Goal: Transaction & Acquisition: Book appointment/travel/reservation

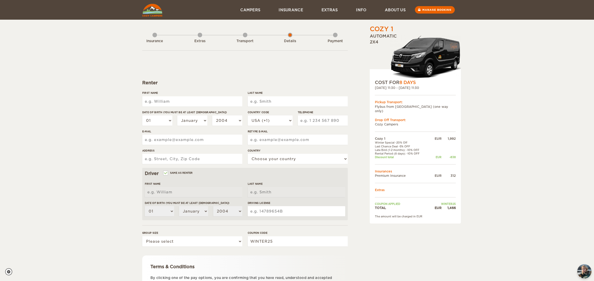
click at [171, 102] on input "First Name" at bounding box center [192, 101] width 100 height 10
type input "[PERSON_NAME]"
type input "Choy"
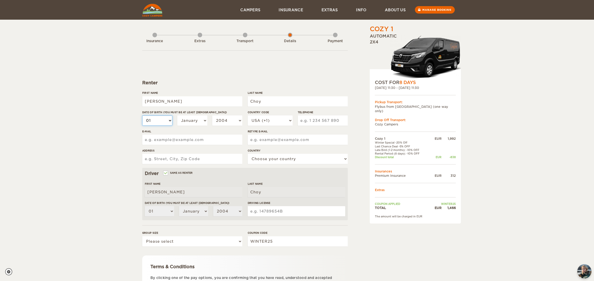
click at [155, 119] on select "01 02 03 04 05 06 07 08 09 10 11 12 13 14 15 16 17 18 19 20 21 22 23 24 25 26 2…" at bounding box center [157, 120] width 30 height 10
select select "20"
click at [142, 115] on select "01 02 03 04 05 06 07 08 09 10 11 12 13 14 15 16 17 18 19 20 21 22 23 24 25 26 2…" at bounding box center [157, 120] width 30 height 10
select select "20"
click at [194, 117] on select "January February March April May June July August September October November De…" at bounding box center [192, 120] width 30 height 10
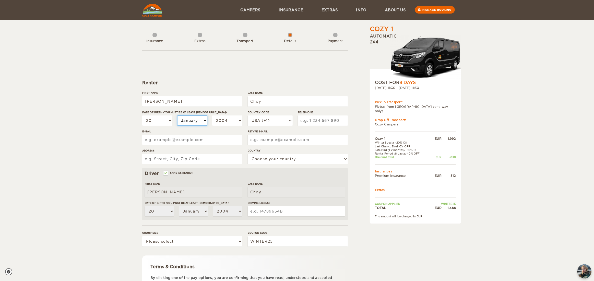
select select "07"
click at [177, 115] on select "January February March April May June July August September October November De…" at bounding box center [192, 120] width 30 height 10
select select "07"
click at [223, 118] on select "2004 2003 2002 2001 2000 1999 1998 1997 1996 1995 1994 1993 1992 1991 1990 1989…" at bounding box center [227, 120] width 30 height 10
select select "1982"
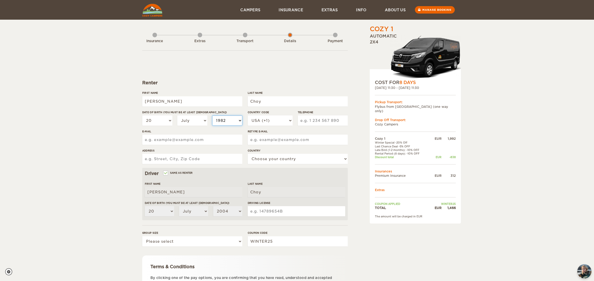
click at [212, 115] on select "2004 2003 2002 2001 2000 1999 1998 1997 1996 1995 1994 1993 1992 1991 1990 1989…" at bounding box center [227, 120] width 30 height 10
select select "1982"
click at [276, 122] on select "USA (+1) UK (+44) Germany (+49) Algeria (+213) Andorra (+376) Angola (+244) Ang…" at bounding box center [270, 120] width 45 height 10
select select "1"
click at [248, 115] on select "USA (+1) UK (+44) Germany (+49) Algeria (+213) Andorra (+376) Angola (+244) Ang…" at bounding box center [270, 120] width 45 height 10
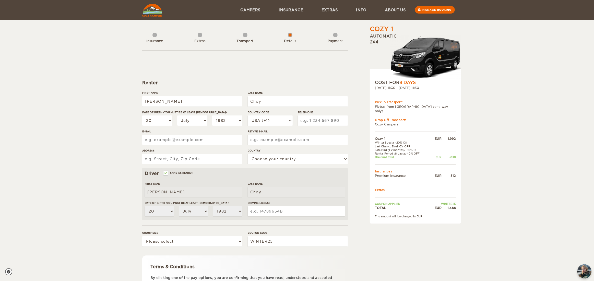
click at [310, 119] on input "Telephone" at bounding box center [323, 120] width 50 height 10
type input "7788366452"
click at [214, 144] on input "E-mail" at bounding box center [192, 140] width 100 height 10
drag, startPoint x: 204, startPoint y: 140, endPoint x: 129, endPoint y: 139, distance: 74.8
click at [129, 139] on div "Cozy 1 Expand Collapse Total 1,466 EUR Automatic 2x4 COST FOR 8 Days 27. Sep 20…" at bounding box center [297, 166] width 594 height 332
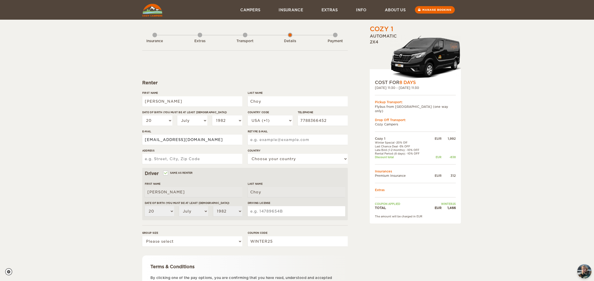
type input "bongyc2@hotmail.com"
click at [257, 141] on input "Retype E-mail" at bounding box center [298, 140] width 100 height 10
paste input "bongyc2@hotmail.com"
type input "bongyc2@hotmail.com"
click at [202, 160] on input "Address" at bounding box center [192, 159] width 100 height 10
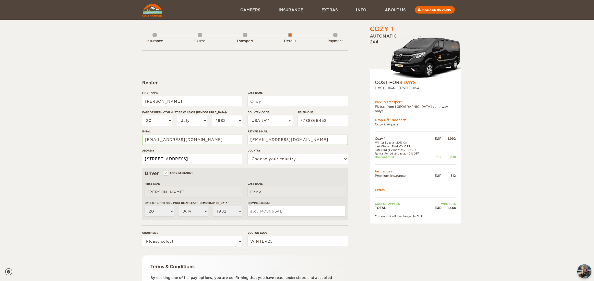
type input "7097 208A Street"
click at [284, 161] on select "Choose your country United States United Kingdom Germany Afghanistan Albania Al…" at bounding box center [298, 159] width 100 height 10
select select "38"
click at [248, 154] on select "Choose your country United States United Kingdom Germany Afghanistan Albania Al…" at bounding box center [298, 159] width 100 height 10
click at [102, 189] on div "Cozy 1 Expand Collapse Total 1,466 EUR Automatic 2x4 COST FOR 8 Days 27. Sep 20…" at bounding box center [297, 166] width 594 height 332
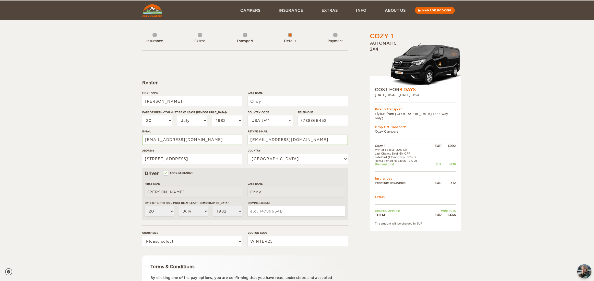
scroll to position [26, 0]
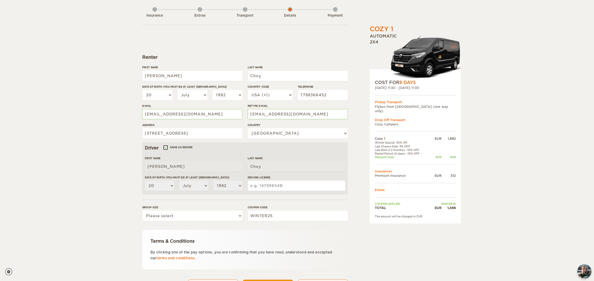
click at [165, 148] on input "Same as renter" at bounding box center [165, 147] width 3 height 3
checkbox input "false"
select select
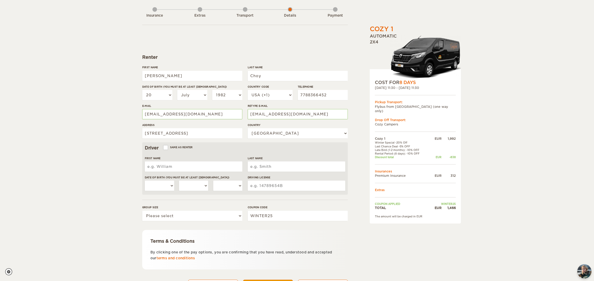
click at [174, 167] on input "First Name" at bounding box center [193, 166] width 97 height 10
type input "Yee Cheng"
type input "Lim"
click at [170, 183] on select "01 02 03 04 05 06 07 08 09 10 11 12 13 14 15 16 17 18 19 20 21 22 23 24 25 26 2…" at bounding box center [159, 185] width 29 height 10
select select "13"
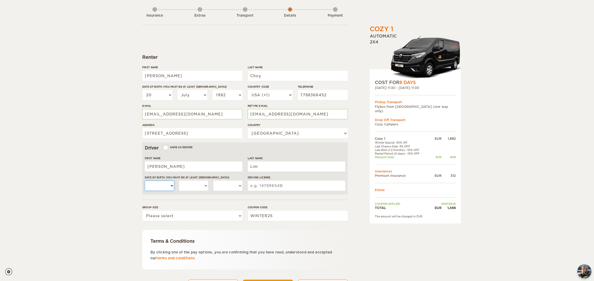
click at [145, 180] on select "01 02 03 04 05 06 07 08 09 10 11 12 13 14 15 16 17 18 19 20 21 22 23 24 25 26 2…" at bounding box center [159, 185] width 29 height 10
click at [195, 185] on select "January February March April May June July August September October November De…" at bounding box center [193, 185] width 29 height 10
select select "03"
click at [179, 180] on select "January February March April May June July August September October November De…" at bounding box center [193, 185] width 29 height 10
click at [218, 187] on select "2004 2003 2002 2001 2000 1999 1998 1997 1996 1995 1994 1993 1992 1991 1990 1989…" at bounding box center [227, 185] width 29 height 10
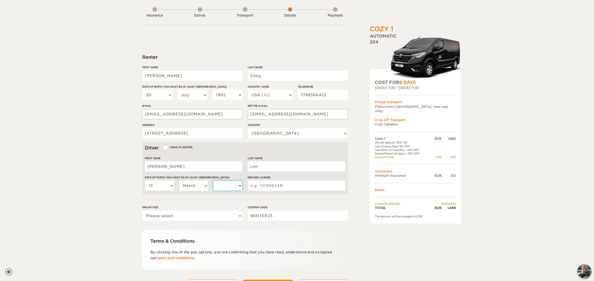
select select "1982"
click at [213, 180] on select "2004 2003 2002 2001 2000 1999 1998 1997 1996 1995 1994 1993 1992 1991 1990 1989…" at bounding box center [227, 185] width 29 height 10
click at [268, 186] on input "Driving License" at bounding box center [296, 185] width 97 height 10
type input "8120910"
click at [107, 234] on div "Cozy 1 Expand Collapse Total 1,466 EUR Automatic 2x4 COST FOR 8 Days 27. Sep 20…" at bounding box center [297, 140] width 594 height 332
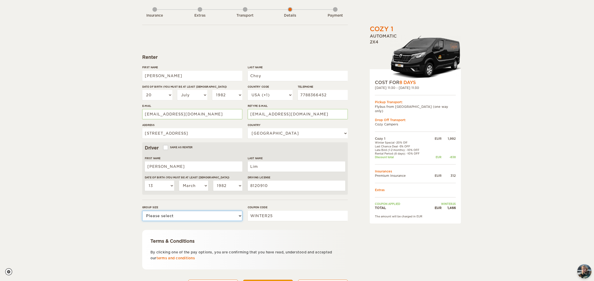
drag, startPoint x: 165, startPoint y: 213, endPoint x: 166, endPoint y: 219, distance: 6.3
click at [165, 213] on select "Please select 1 2" at bounding box center [192, 216] width 100 height 10
select select "2"
click at [142, 211] on select "Please select 1 2" at bounding box center [192, 216] width 100 height 10
click at [131, 228] on div "Cozy 1 Expand Collapse Total 1,466 EUR Automatic 2x4 COST FOR 8 Days 27. Sep 20…" at bounding box center [297, 140] width 594 height 332
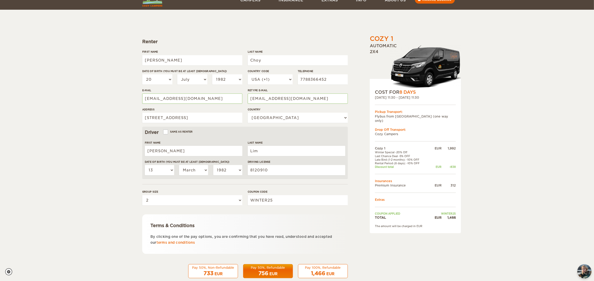
scroll to position [51, 0]
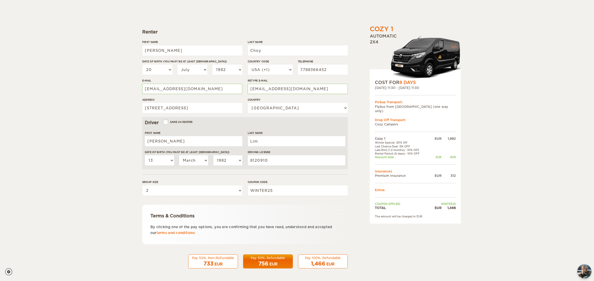
click at [317, 258] on div "Pay 100%, Refundable" at bounding box center [322, 257] width 43 height 4
click at [327, 262] on div "EUR" at bounding box center [330, 263] width 8 height 5
click at [328, 263] on div "EUR" at bounding box center [330, 263] width 8 height 5
click at [319, 261] on span "1,466" at bounding box center [318, 263] width 14 height 6
click at [323, 259] on div "Pay 100%, Refundable" at bounding box center [322, 257] width 43 height 4
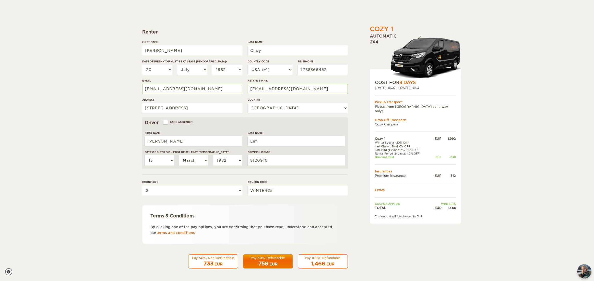
click at [323, 259] on div "Pay 100%, Refundable" at bounding box center [322, 257] width 43 height 4
click at [354, 234] on div "Cozy 1 Expand Collapse Total 1,466 EUR Automatic 2x4 COST FOR 8 Days 27. Sep 20…" at bounding box center [402, 125] width 99 height 302
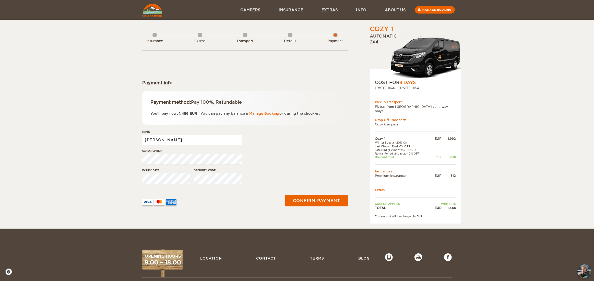
click at [188, 142] on input "Ivonne Tsunyin" at bounding box center [192, 140] width 100 height 10
type input "Ivonne Tsunyin Choy"
click at [302, 201] on button "Confirm payment" at bounding box center [316, 200] width 64 height 11
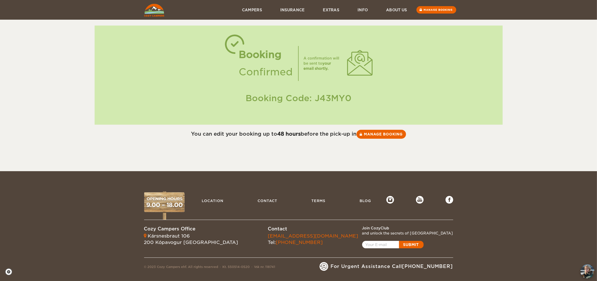
drag, startPoint x: 316, startPoint y: 96, endPoint x: 353, endPoint y: 98, distance: 36.3
click at [353, 98] on div "Booking Code: J43MY0" at bounding box center [299, 98] width 398 height 12
copy div "J43MY0"
click at [368, 132] on link "Manage booking" at bounding box center [381, 133] width 51 height 9
